Goal: Task Accomplishment & Management: Complete application form

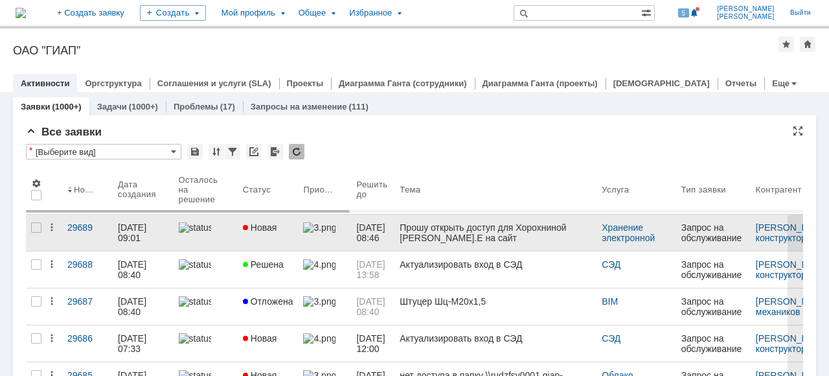
click at [223, 228] on div at bounding box center [206, 227] width 54 height 10
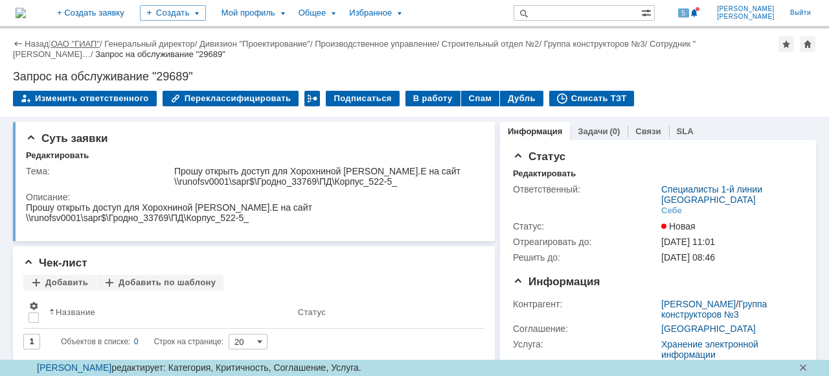
click at [73, 47] on link "ОАО "ГИАП"" at bounding box center [75, 44] width 49 height 10
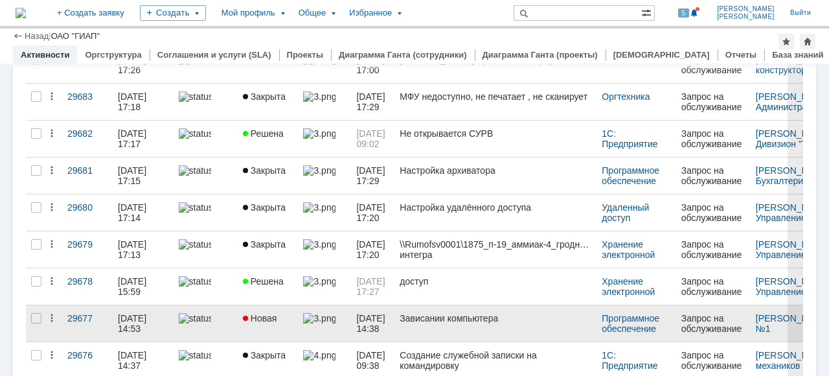
click at [329, 326] on link at bounding box center [324, 323] width 53 height 36
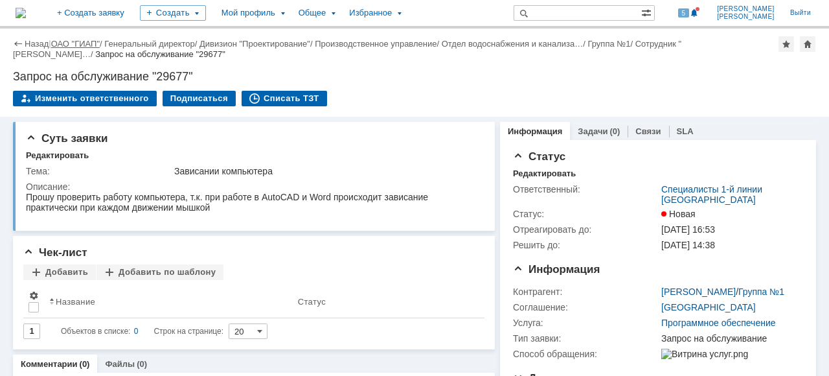
click at [69, 42] on link "ОАО "ГИАП"" at bounding box center [75, 44] width 49 height 10
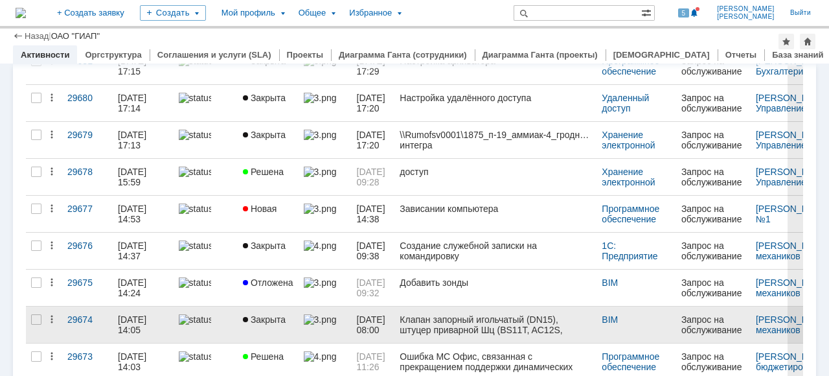
scroll to position [518, 0]
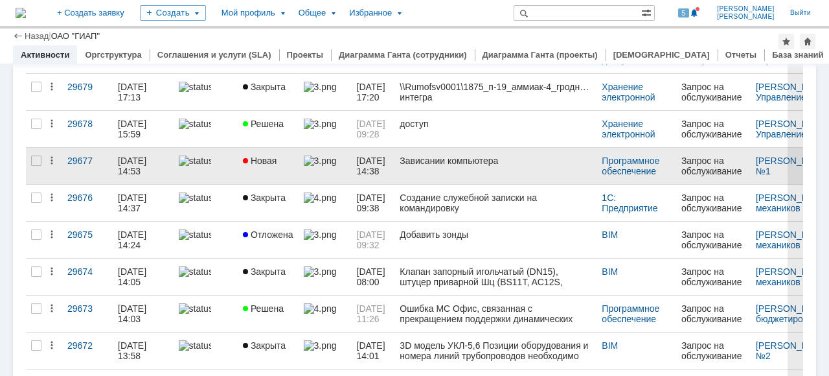
click at [237, 166] on link at bounding box center [206, 166] width 64 height 36
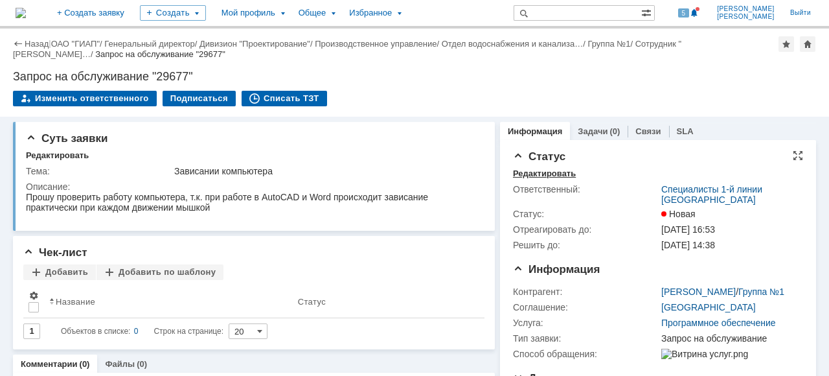
click at [552, 172] on div "Редактировать" at bounding box center [544, 173] width 63 height 10
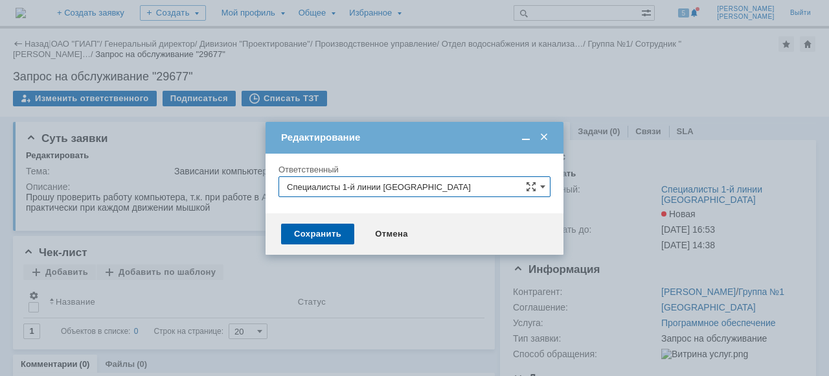
click at [539, 188] on input "Специалисты 1-й линии [GEOGRAPHIC_DATA]" at bounding box center [414, 186] width 272 height 21
click at [398, 249] on span "[PERSON_NAME]" at bounding box center [414, 252] width 255 height 10
type input "[PERSON_NAME]"
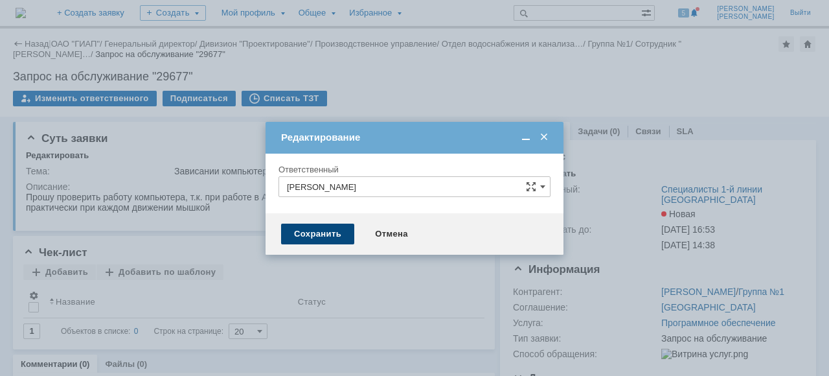
click at [316, 231] on div "Сохранить" at bounding box center [317, 233] width 73 height 21
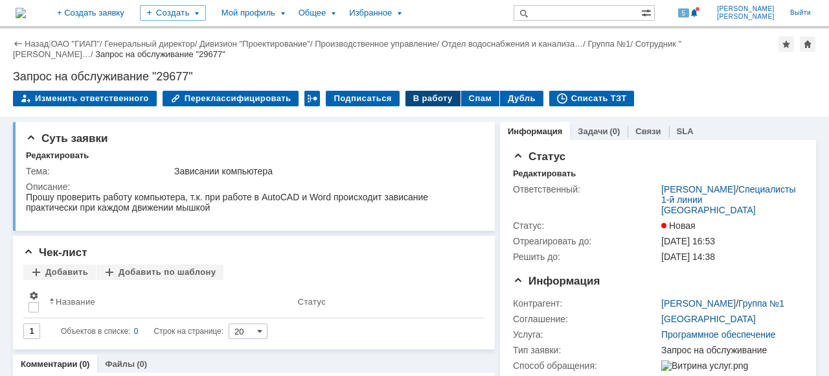
click at [422, 99] on div "В работу" at bounding box center [432, 99] width 55 height 16
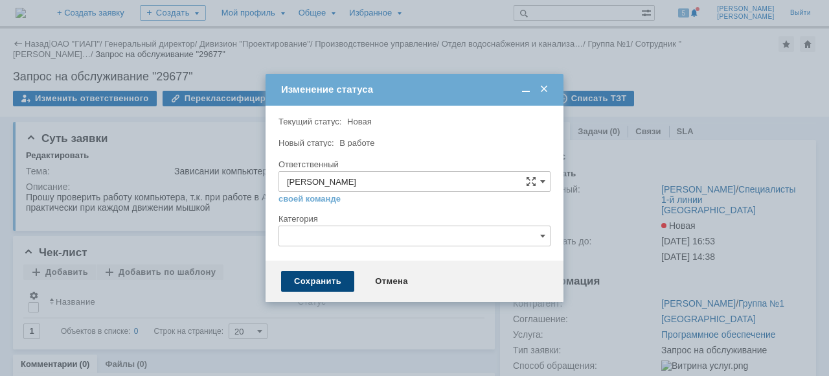
click at [304, 282] on div "Сохранить" at bounding box center [317, 281] width 73 height 21
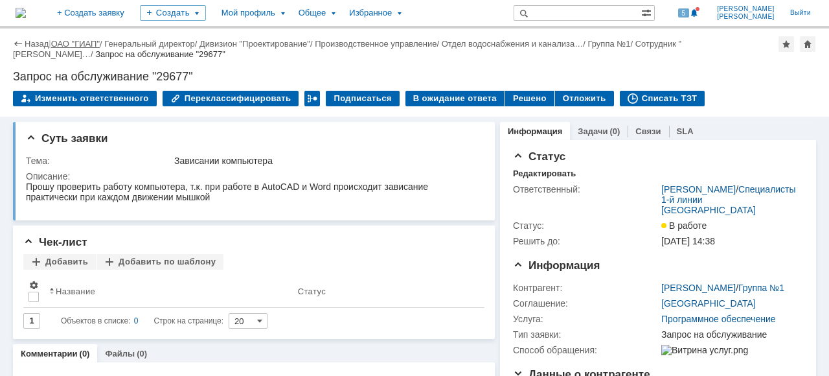
click at [65, 45] on link "ОАО "ГИАП"" at bounding box center [75, 44] width 49 height 10
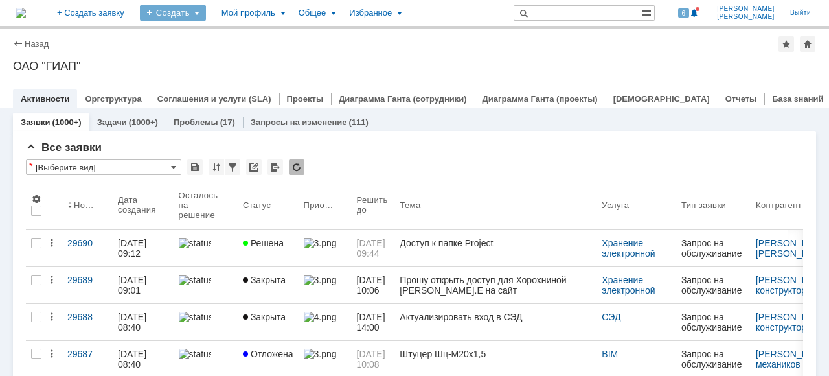
click at [206, 16] on div "Создать" at bounding box center [173, 13] width 66 height 16
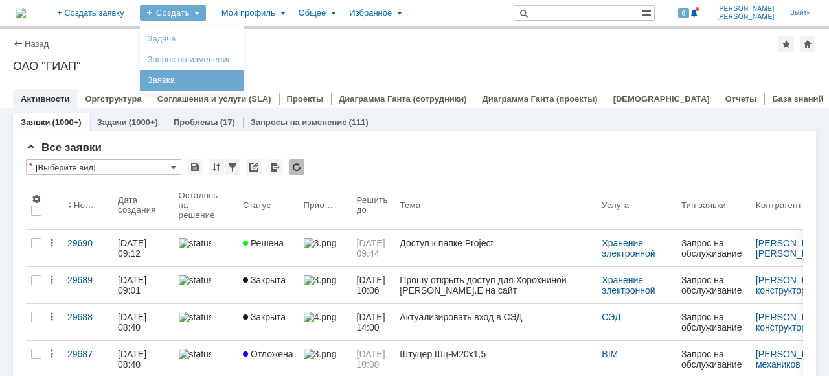
click at [229, 73] on link "Заявка" at bounding box center [191, 81] width 98 height 16
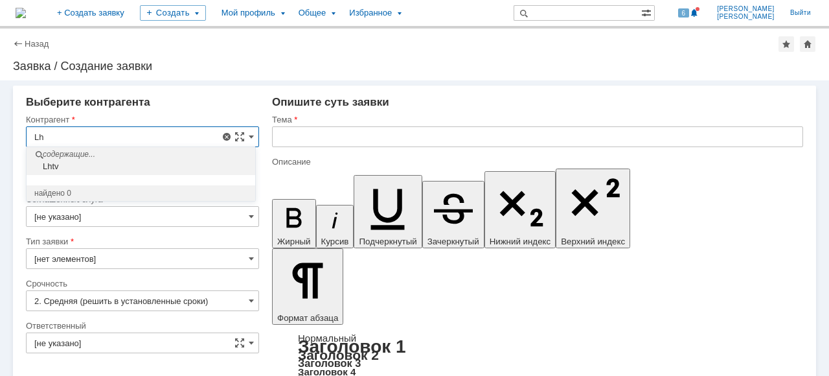
type input "L"
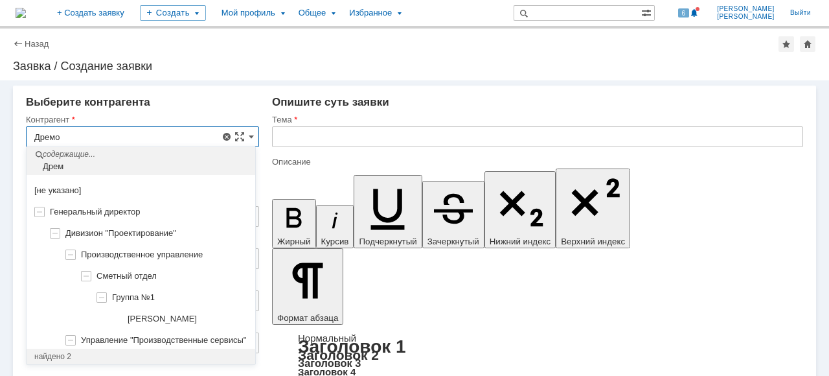
scroll to position [1, 0]
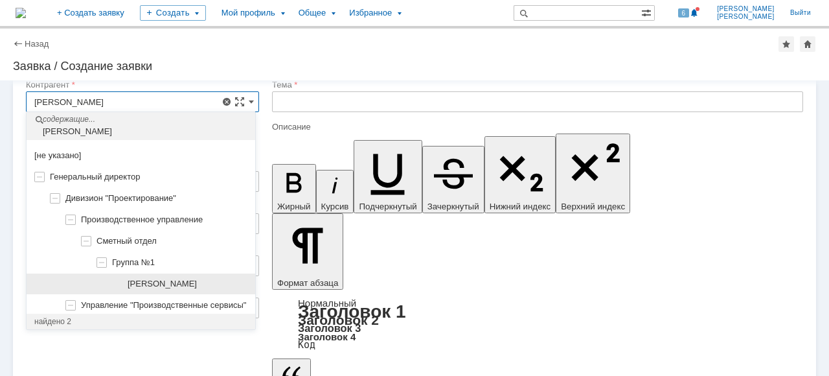
click at [190, 281] on span "[PERSON_NAME]" at bounding box center [162, 283] width 69 height 10
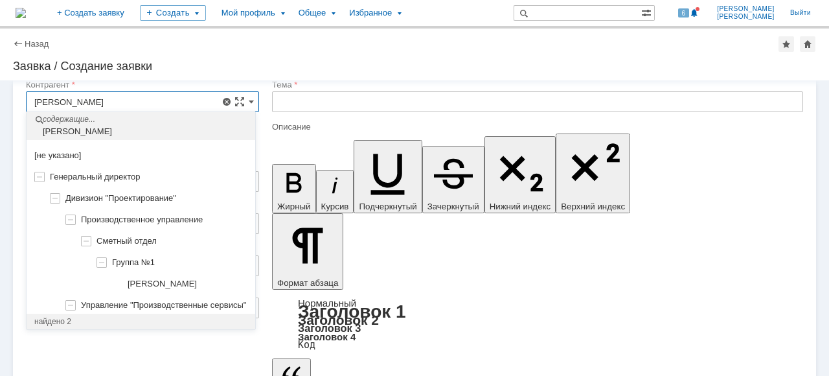
type input "[PERSON_NAME]"
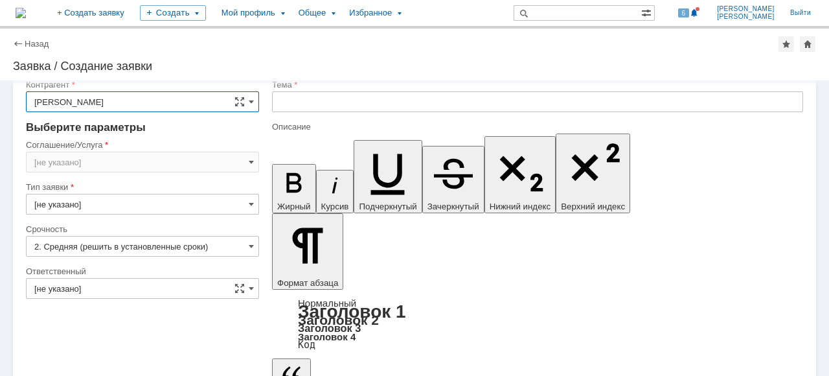
type input "[GEOGRAPHIC_DATA]"
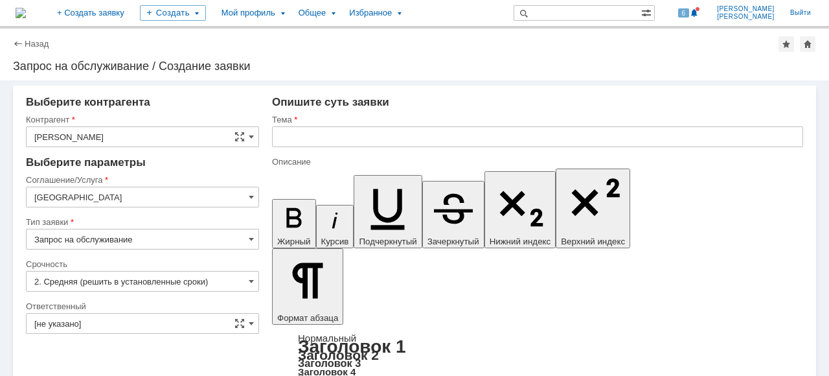
scroll to position [0, 0]
click at [253, 195] on input "[GEOGRAPHIC_DATA]" at bounding box center [142, 196] width 233 height 21
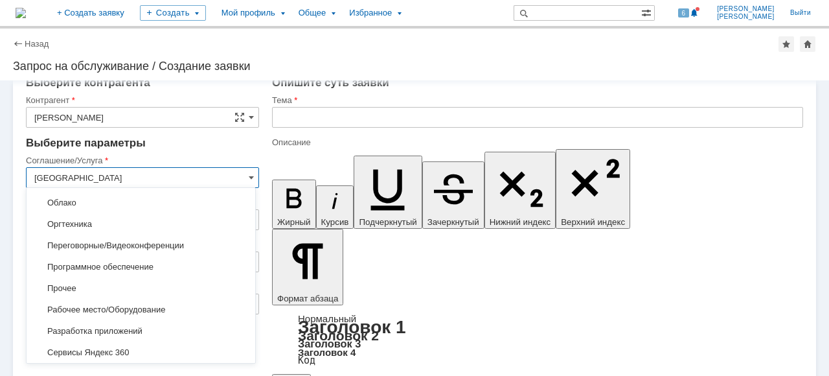
scroll to position [631, 0]
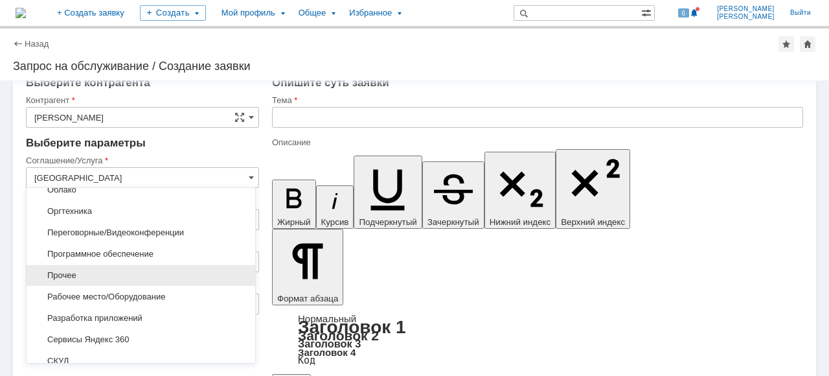
click at [137, 270] on span "Прочее" at bounding box center [140, 275] width 213 height 10
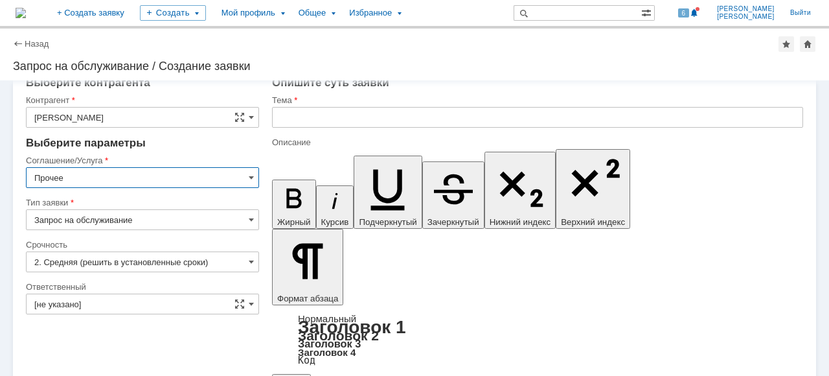
type input "Прочее"
click at [250, 220] on span at bounding box center [251, 219] width 5 height 10
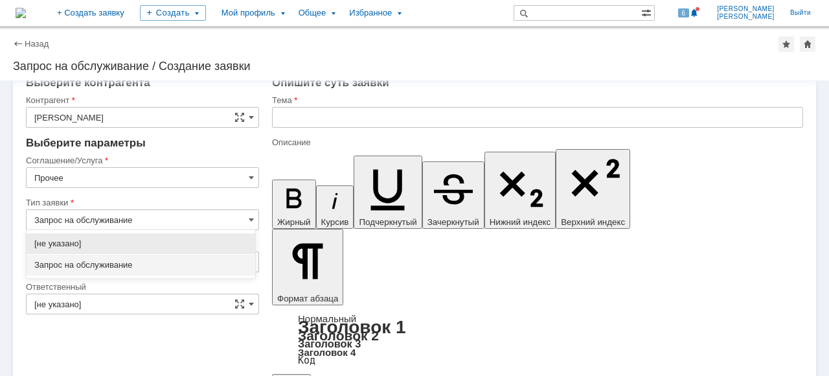
click at [146, 275] on div "[не указано] Запрос на обслуживание" at bounding box center [141, 254] width 229 height 48
click at [149, 267] on span "Запрос на обслуживание" at bounding box center [140, 265] width 213 height 10
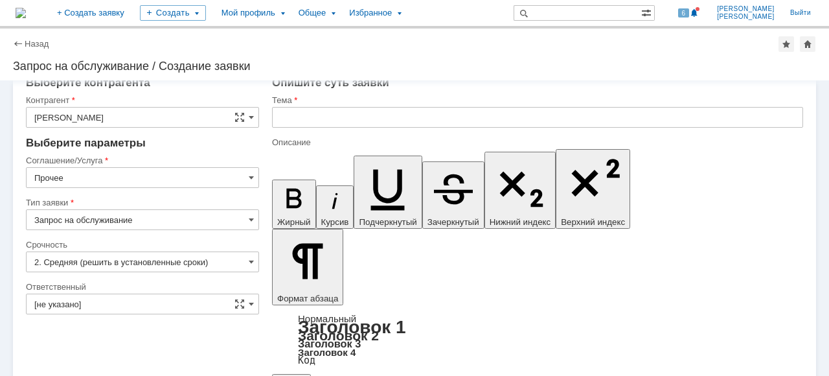
type input "Запрос на обслуживание"
click at [216, 259] on input "2. Средняя (решить в установленные сроки)" at bounding box center [142, 261] width 233 height 21
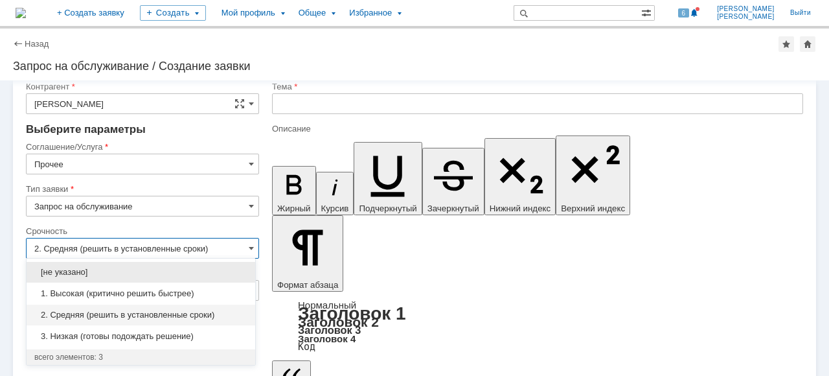
click at [185, 292] on span "1. Высокая (критично решить быстрее)" at bounding box center [140, 293] width 213 height 10
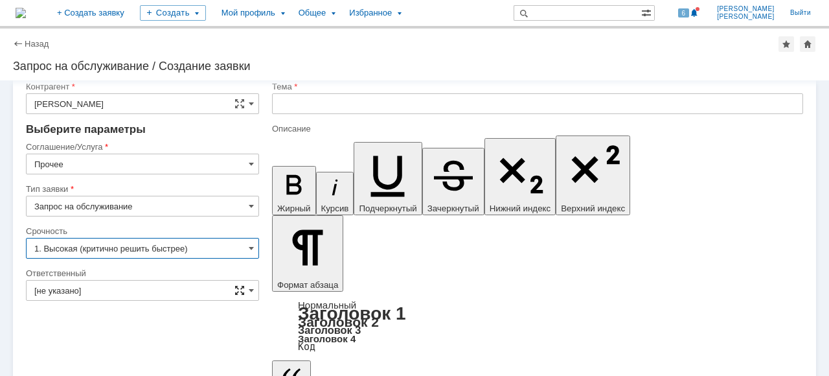
type input "1. Высокая (критично решить быстрее)"
click at [254, 288] on input "[не указано]" at bounding box center [142, 290] width 233 height 21
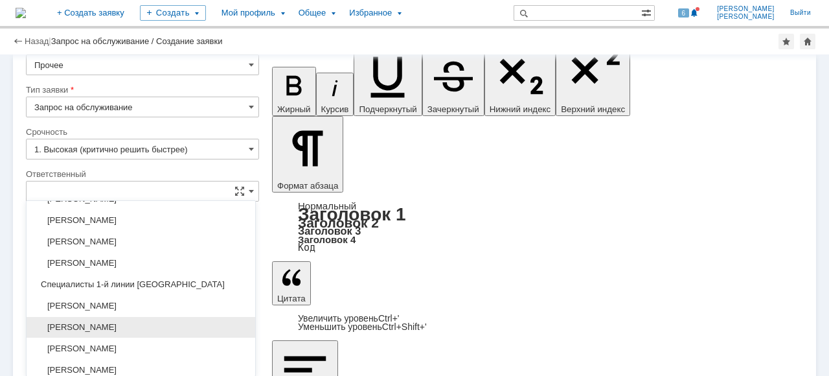
click at [145, 322] on span "[PERSON_NAME]" at bounding box center [140, 327] width 213 height 10
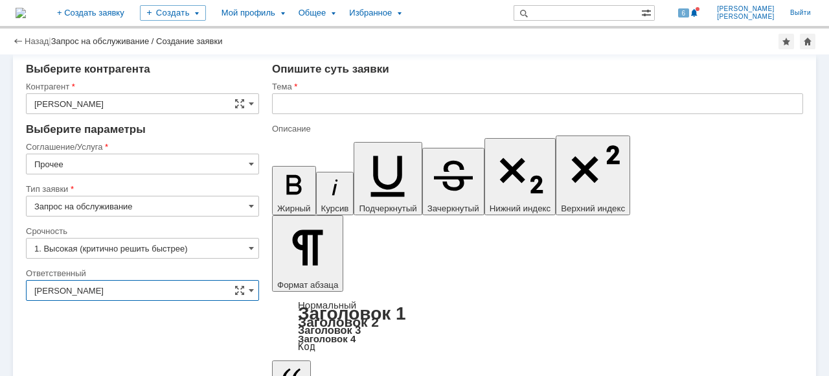
type input "[PERSON_NAME]"
click at [325, 106] on input "text" at bounding box center [537, 103] width 531 height 21
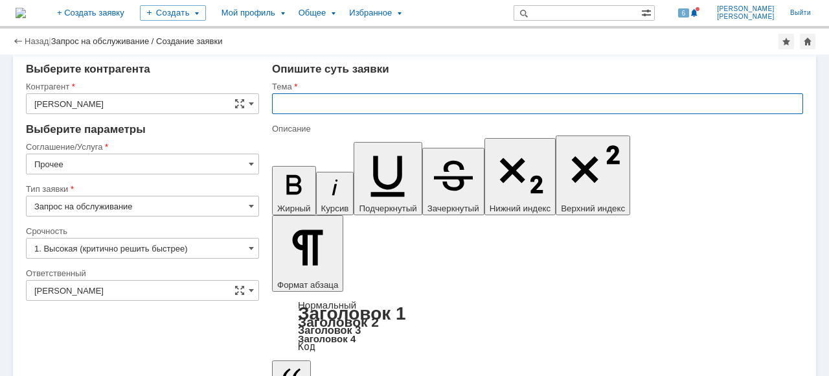
click at [365, 104] on input "text" at bounding box center [537, 103] width 531 height 21
type input "Y"
click at [328, 101] on input "Не сохраняюся данные" at bounding box center [537, 103] width 531 height 21
click at [391, 106] on input "Не сохраняются данные" at bounding box center [537, 103] width 531 height 21
type input "Не сохраняются данные из программ."
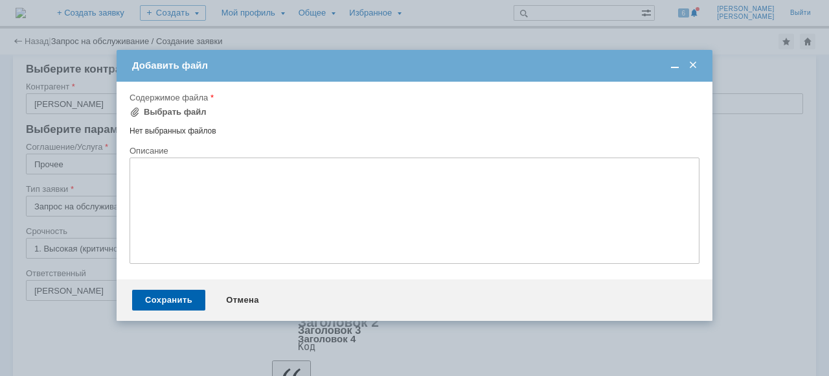
click at [697, 64] on span at bounding box center [692, 66] width 13 height 12
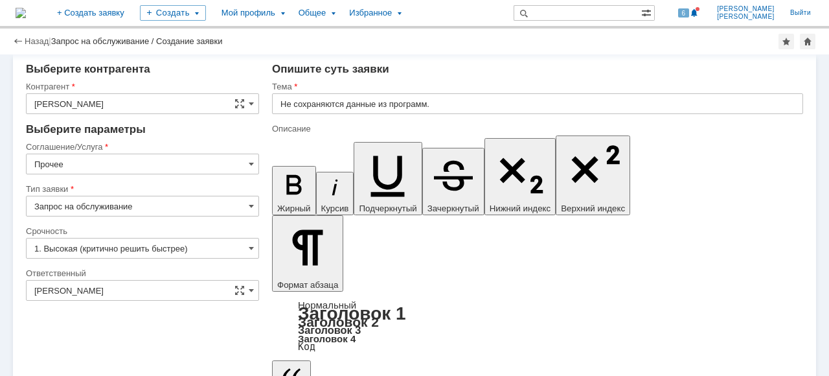
drag, startPoint x: 618, startPoint y: 3455, endPoint x: 435, endPoint y: 3451, distance: 183.3
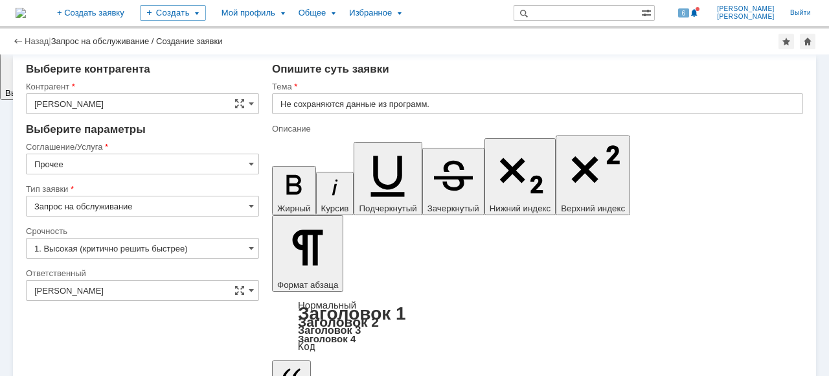
drag, startPoint x: 455, startPoint y: 3883, endPoint x: 285, endPoint y: 3883, distance: 169.7
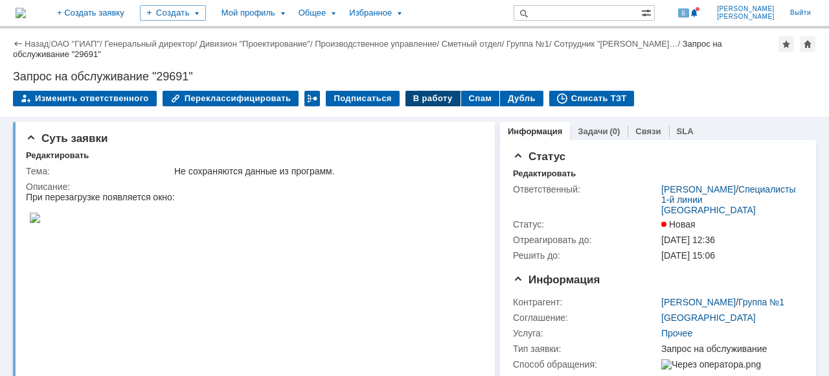
click at [410, 97] on div "В работу" at bounding box center [432, 99] width 55 height 16
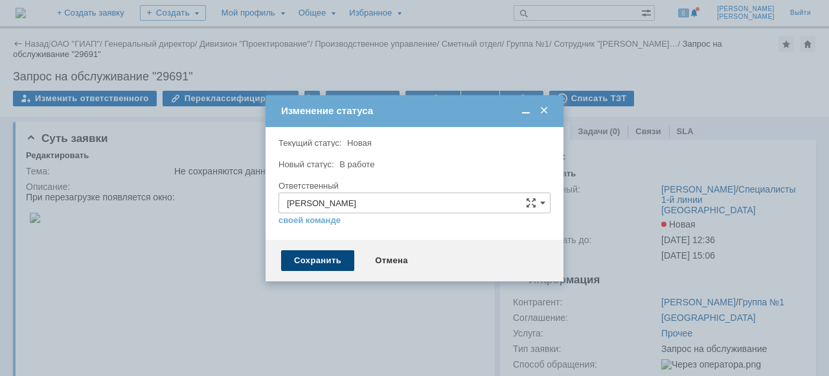
click at [335, 258] on div "Сохранить" at bounding box center [317, 260] width 73 height 21
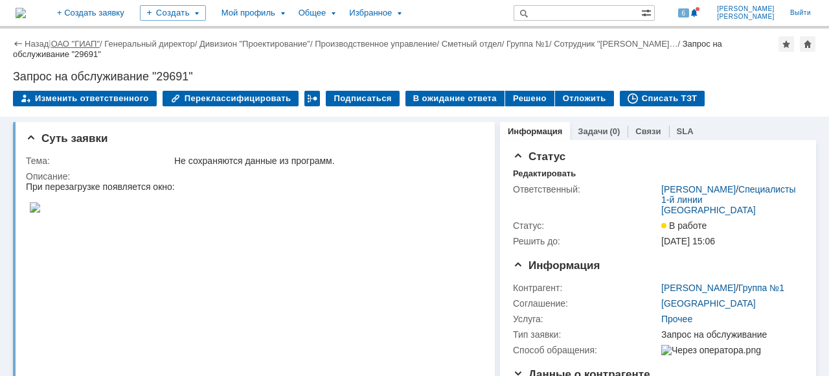
click at [76, 40] on link "ОАО "ГИАП"" at bounding box center [75, 44] width 49 height 10
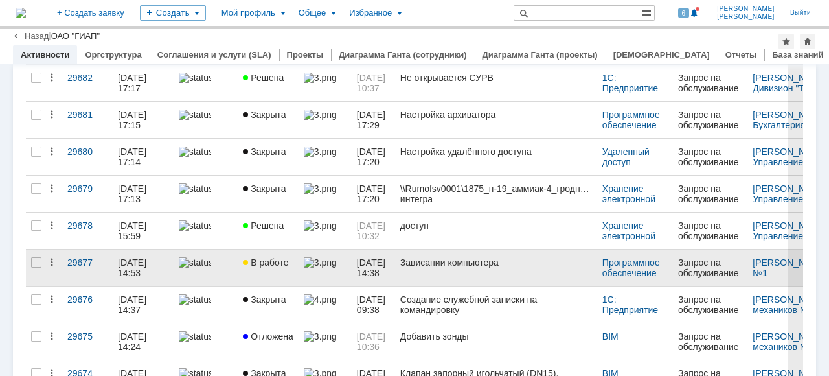
click at [318, 277] on link at bounding box center [325, 267] width 53 height 36
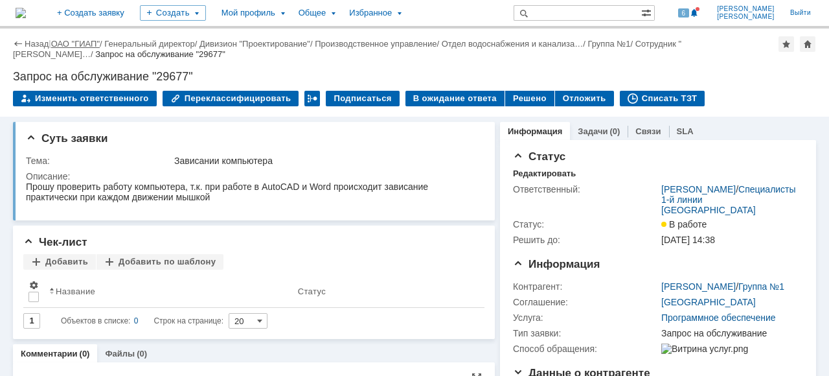
click at [62, 47] on link "ОАО "ГИАП"" at bounding box center [75, 44] width 49 height 10
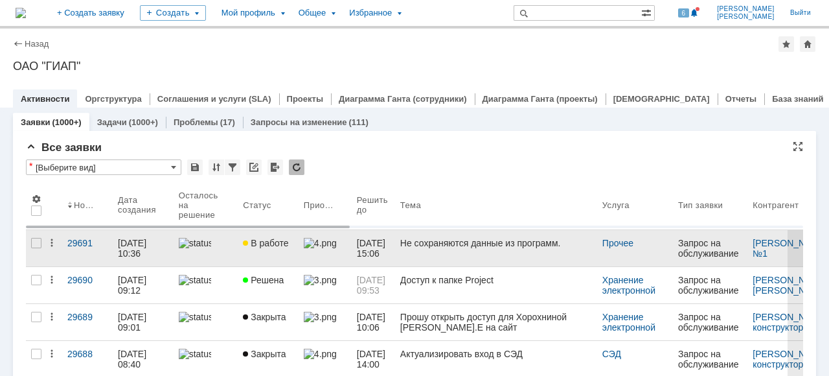
click at [224, 260] on link at bounding box center [206, 248] width 65 height 36
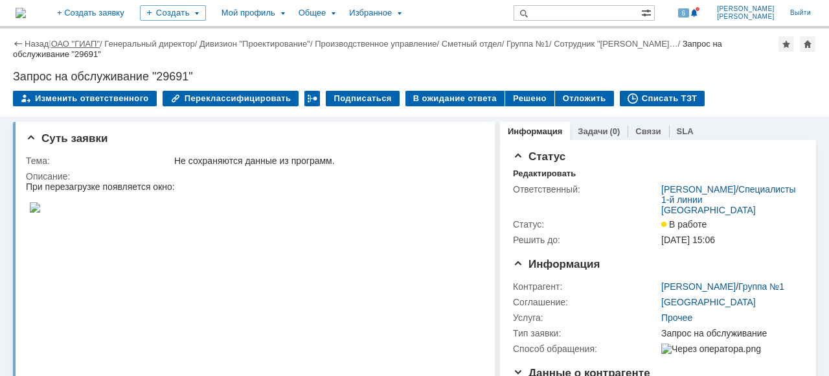
click at [67, 45] on link "ОАО "ГИАП"" at bounding box center [75, 44] width 49 height 10
